Goal: Check status: Check status

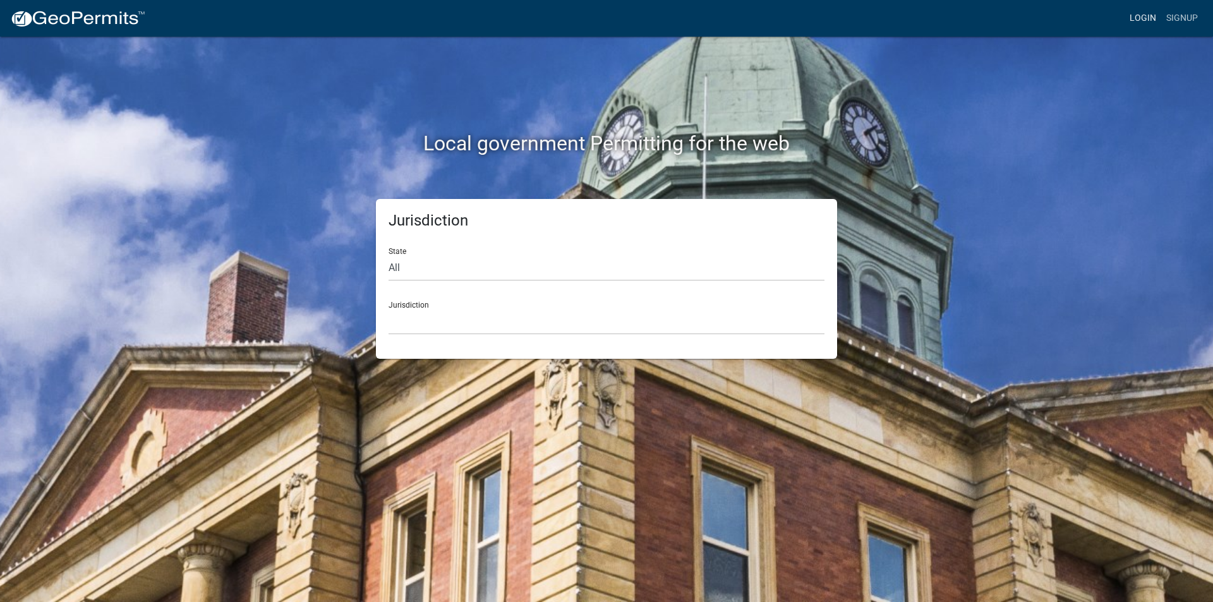
click at [1139, 18] on link "Login" at bounding box center [1143, 18] width 37 height 24
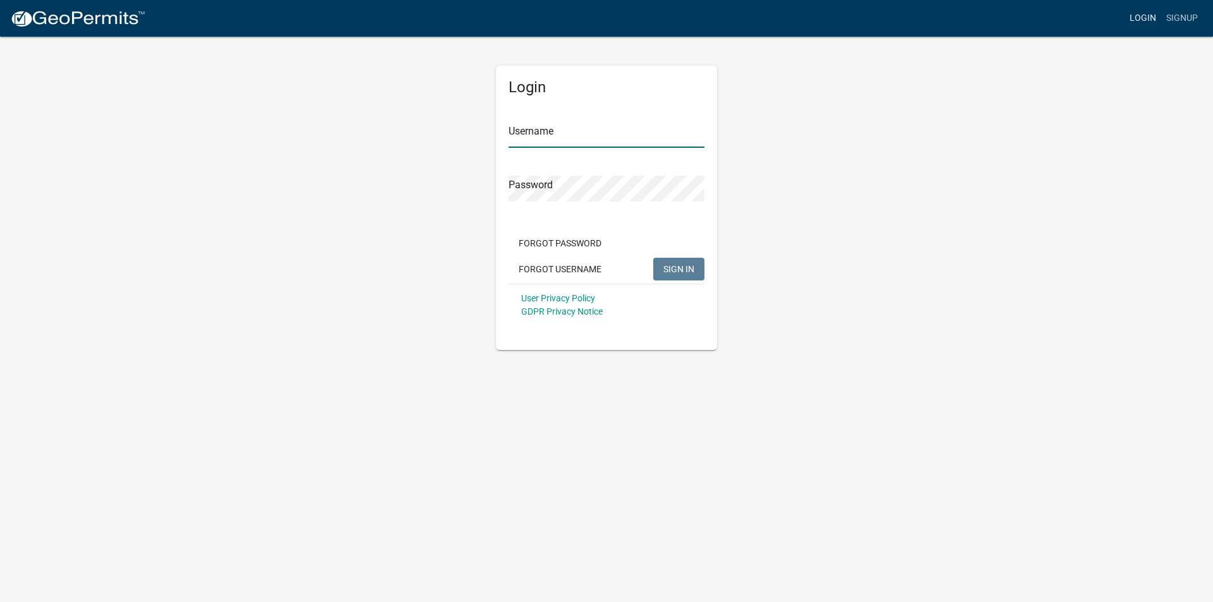
type input "mmcdonnell"
click at [669, 264] on span "SIGN IN" at bounding box center [679, 269] width 31 height 10
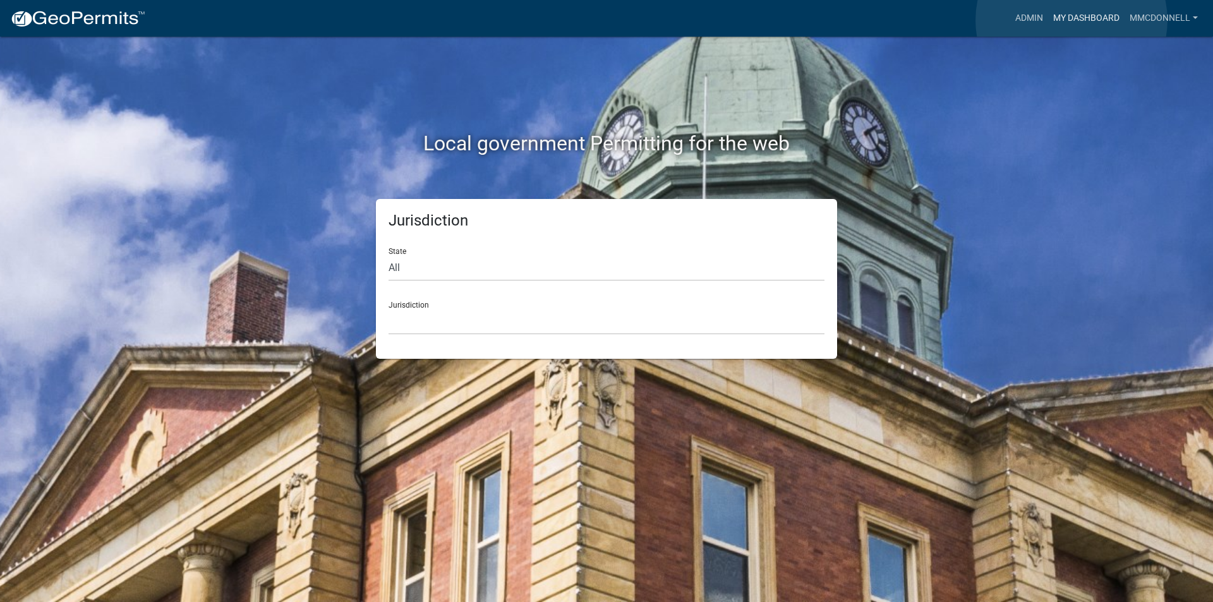
click at [1072, 20] on link "My Dashboard" at bounding box center [1086, 18] width 76 height 24
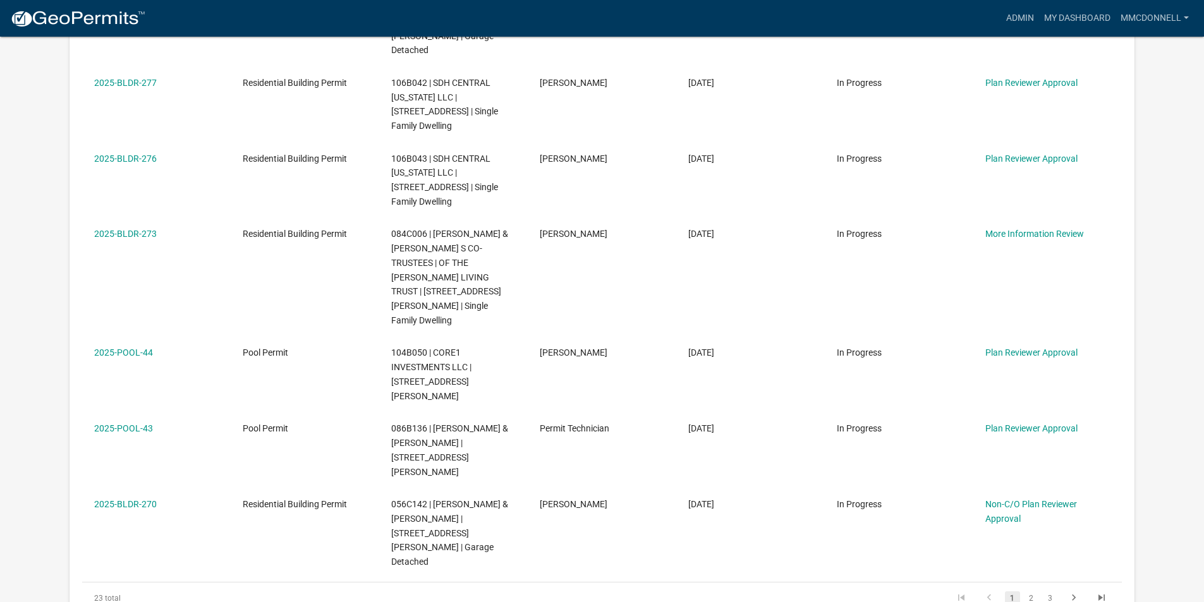
scroll to position [695, 0]
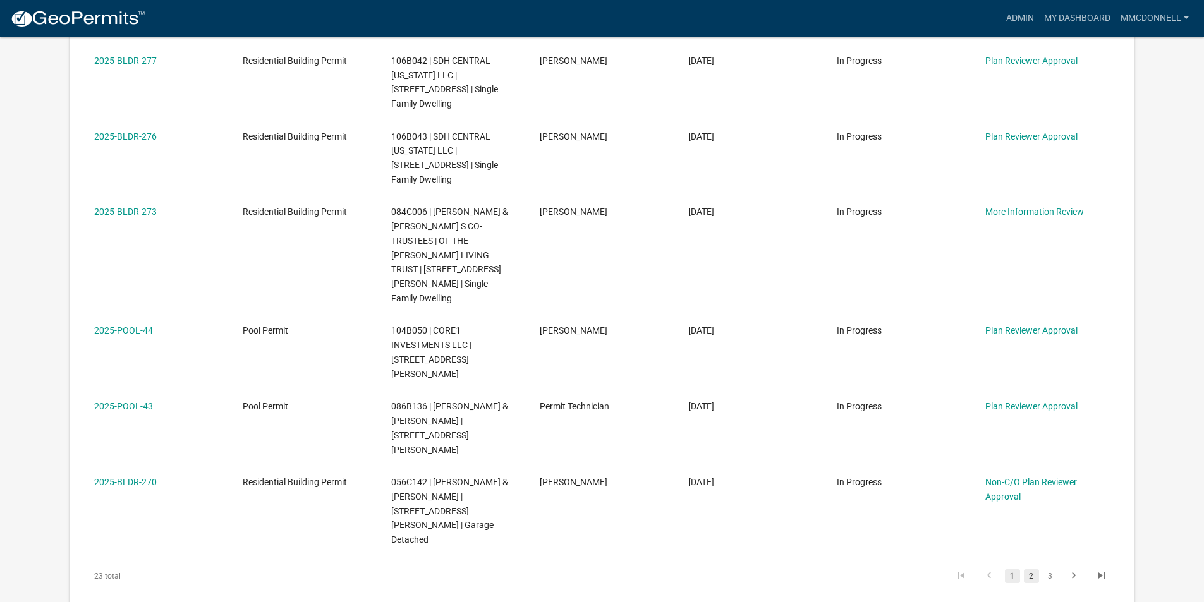
click at [1029, 569] on link "2" at bounding box center [1031, 576] width 15 height 14
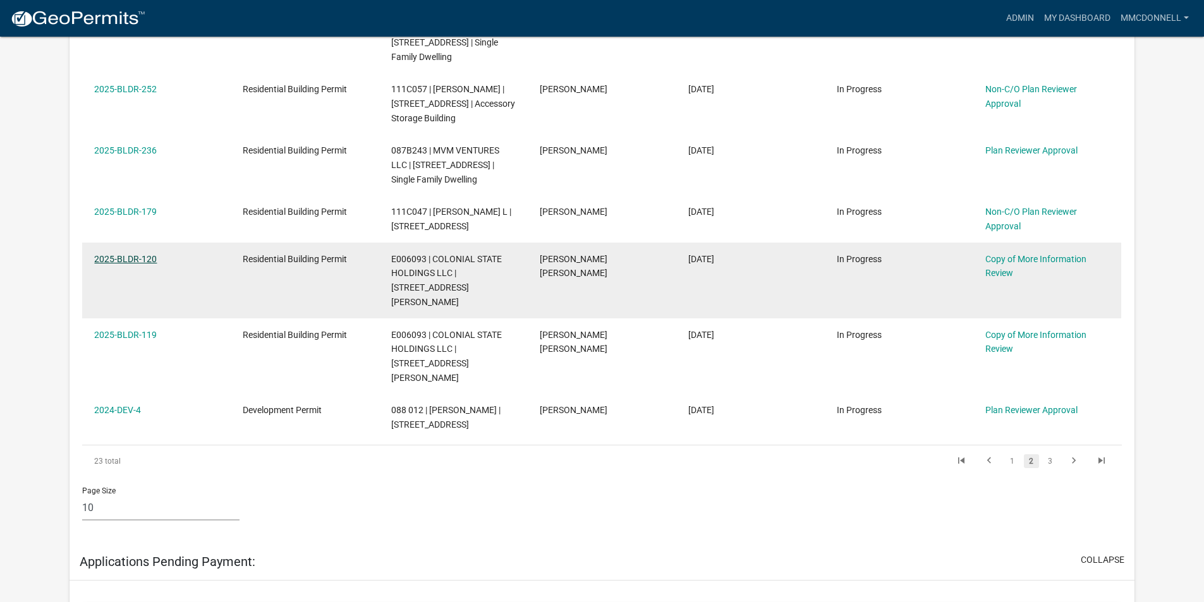
click at [135, 254] on link "2025-BLDR-120" at bounding box center [125, 259] width 63 height 10
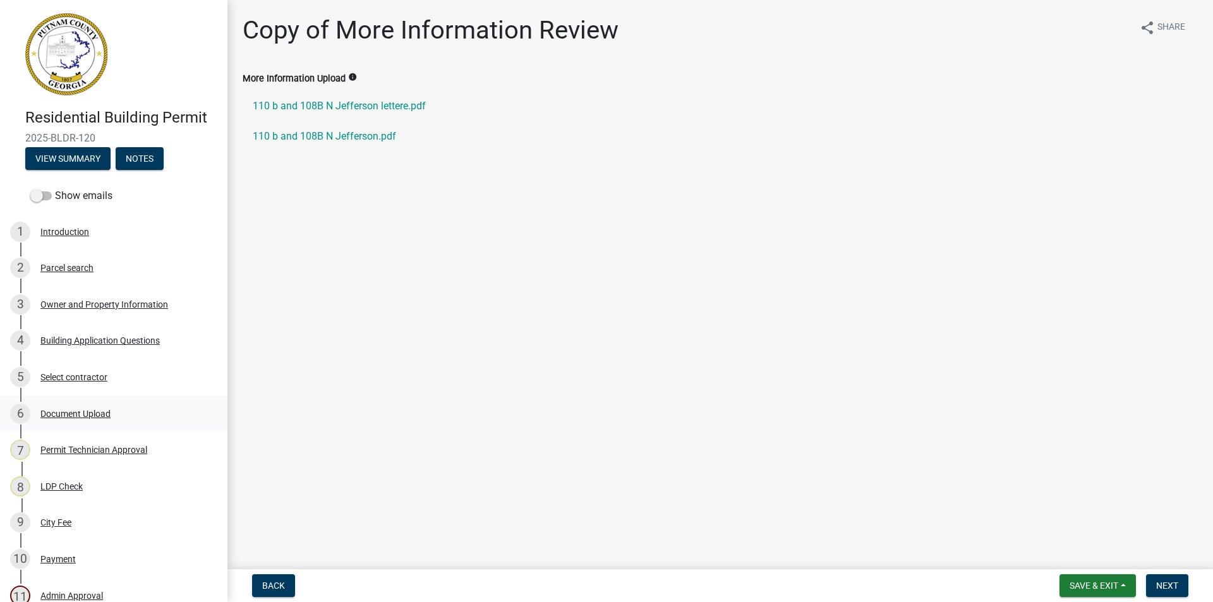
click at [20, 411] on div "6" at bounding box center [20, 414] width 20 height 20
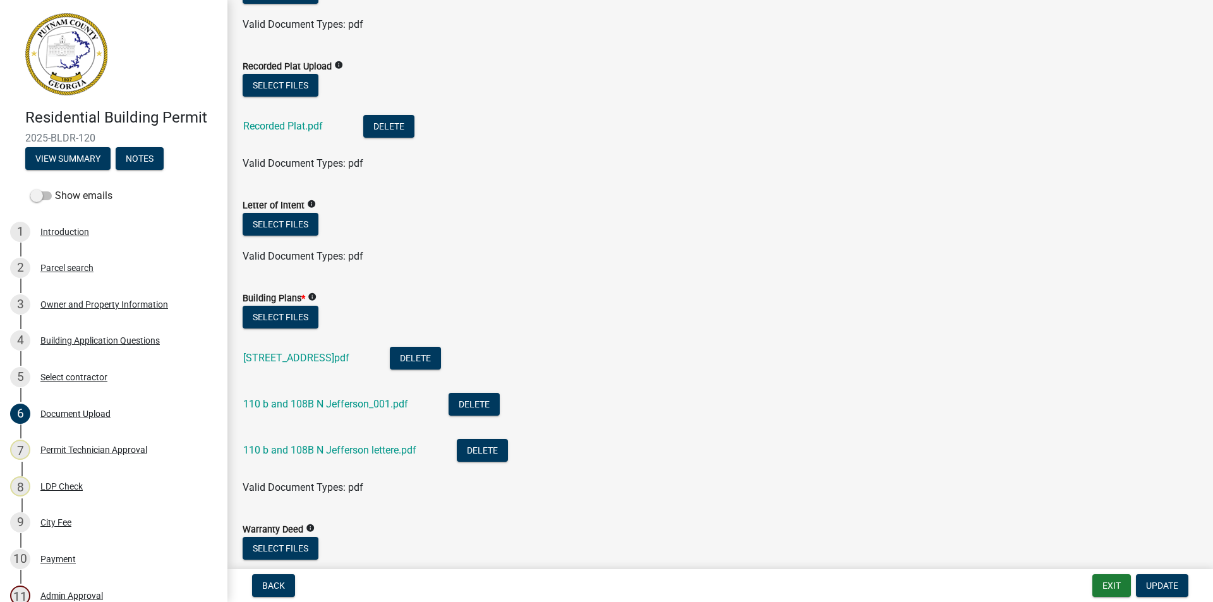
scroll to position [569, 0]
